Goal: Task Accomplishment & Management: Complete application form

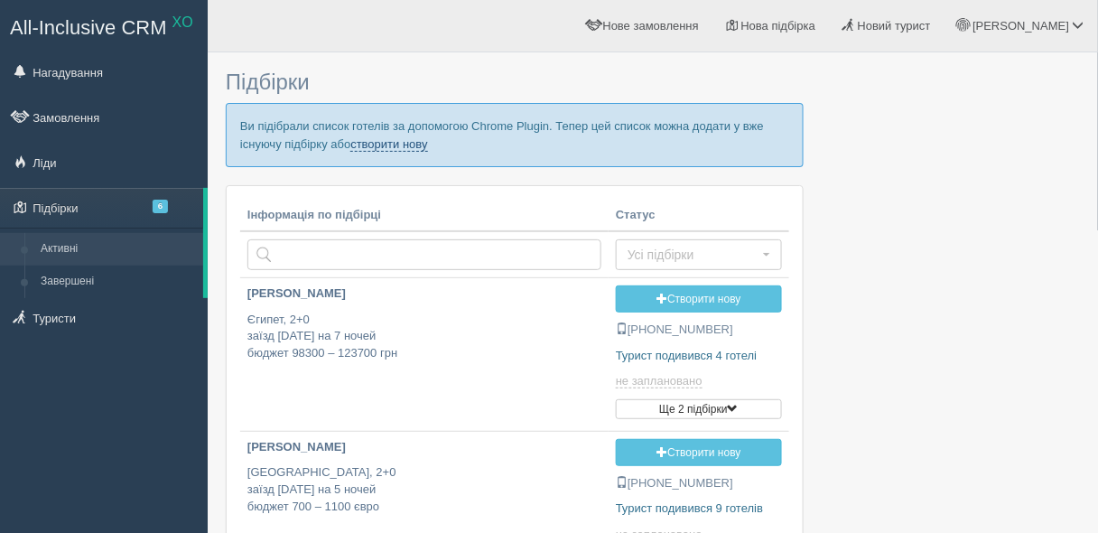
click at [391, 141] on link "створити нову" at bounding box center [388, 144] width 77 height 14
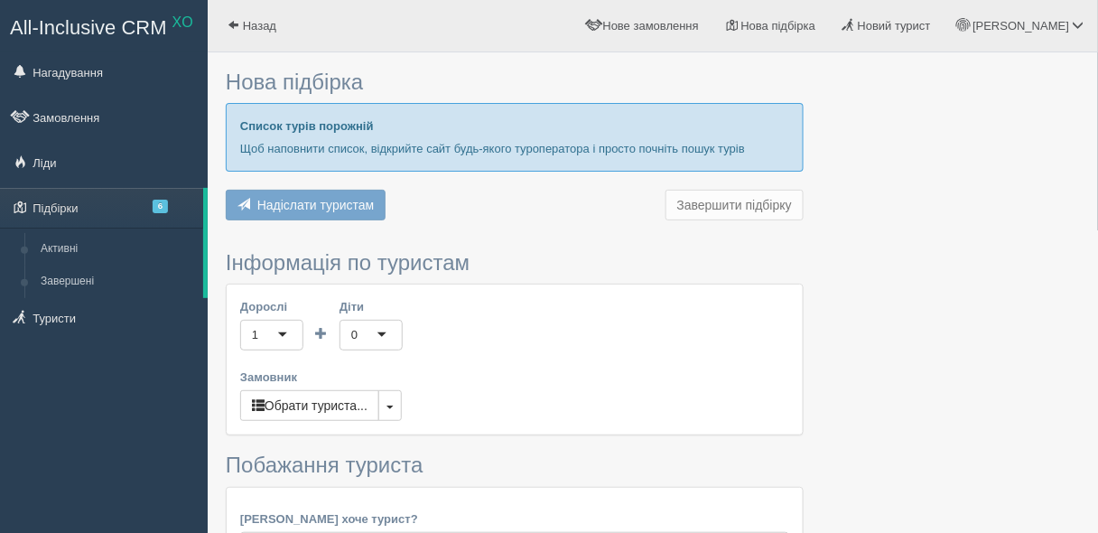
type input "10"
type input "1700"
type input "83600"
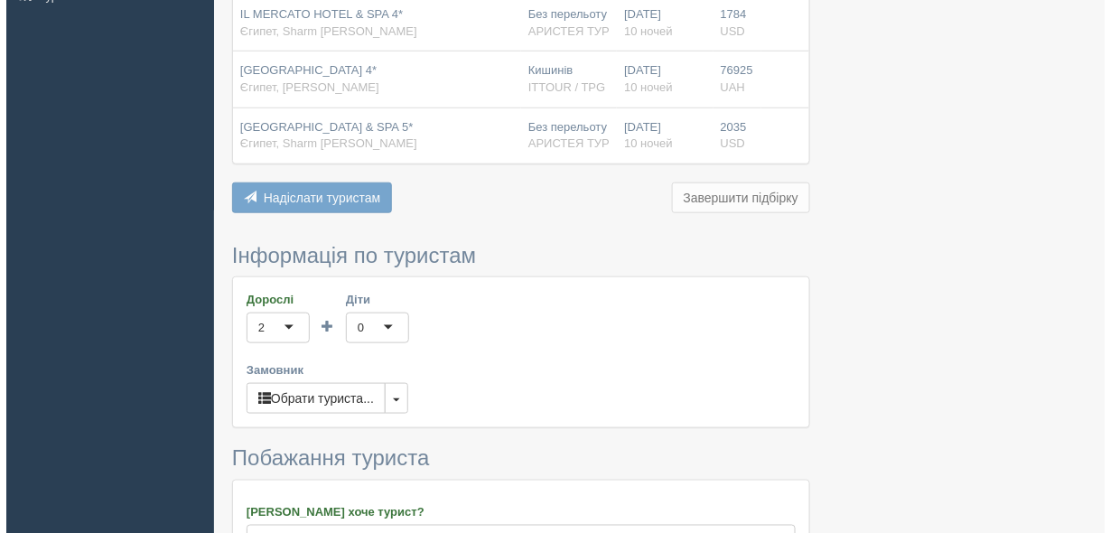
scroll to position [506, 0]
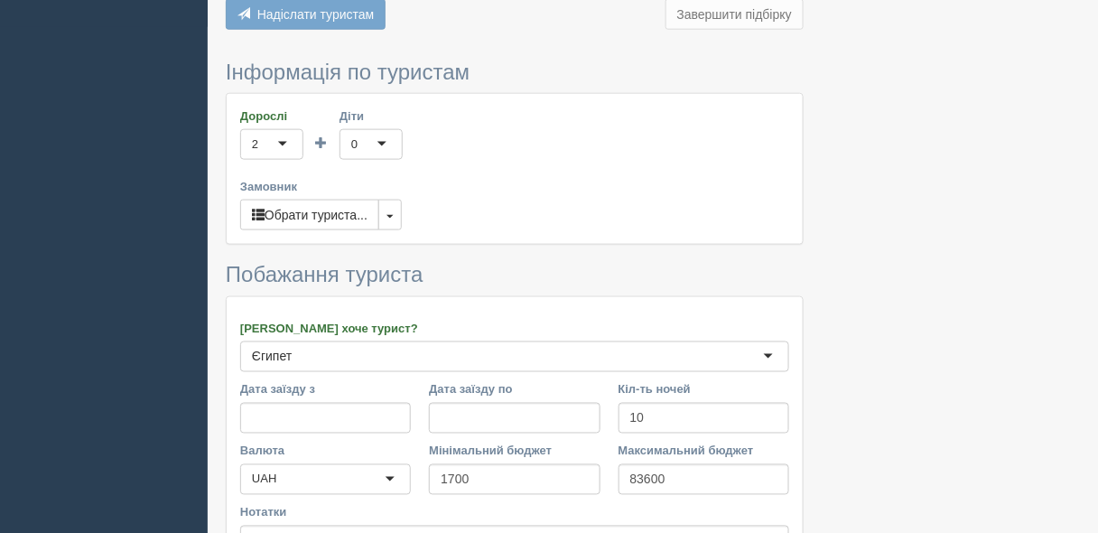
click at [330, 193] on div "Дорослі 2 2 1 2 3 4 5 6 7 8 9 10 11 12 13 14 15 16 17 18 19 20 21 22 23 24 25 2…" at bounding box center [515, 169] width 576 height 150
click at [328, 208] on button "Обрати туриста..." at bounding box center [309, 215] width 139 height 31
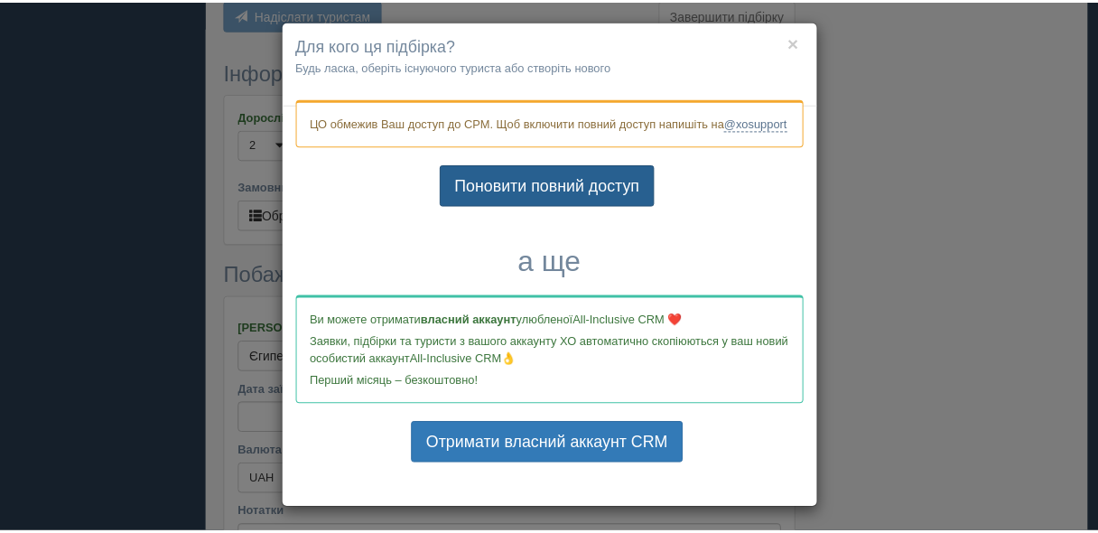
scroll to position [0, 0]
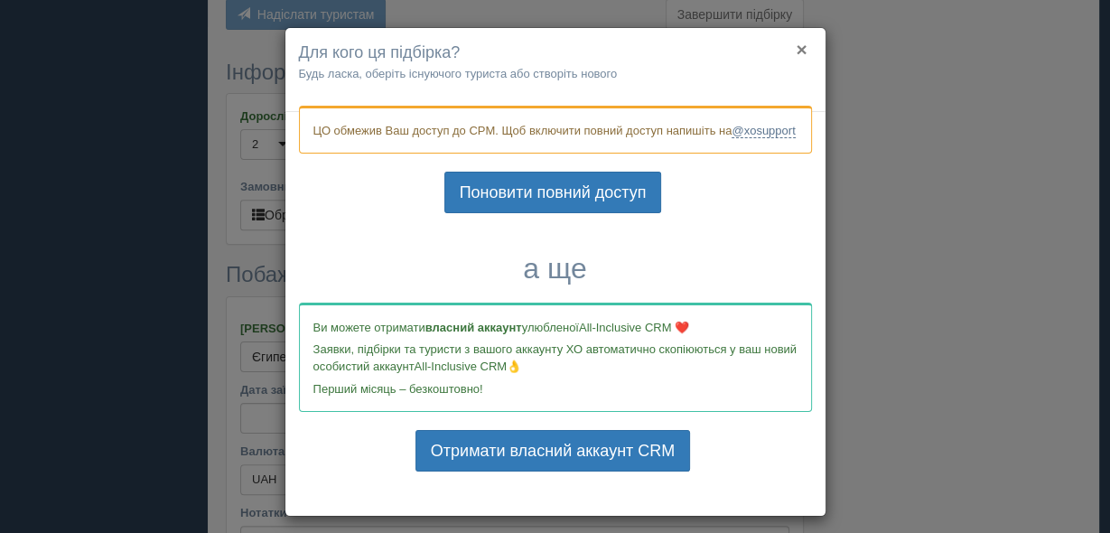
click at [796, 43] on button "×" at bounding box center [800, 49] width 11 height 19
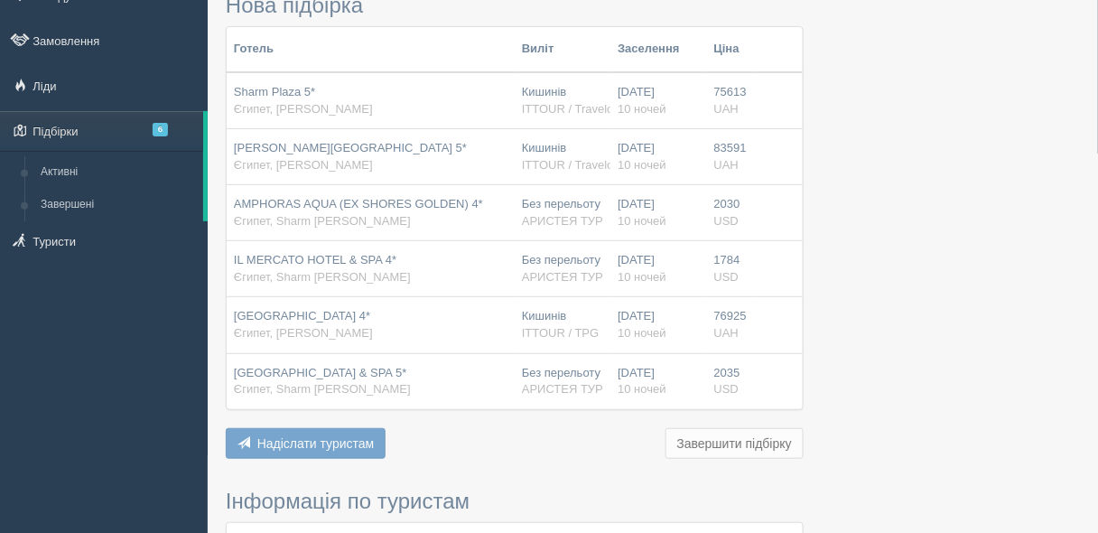
scroll to position [72, 0]
